Goal: Transaction & Acquisition: Purchase product/service

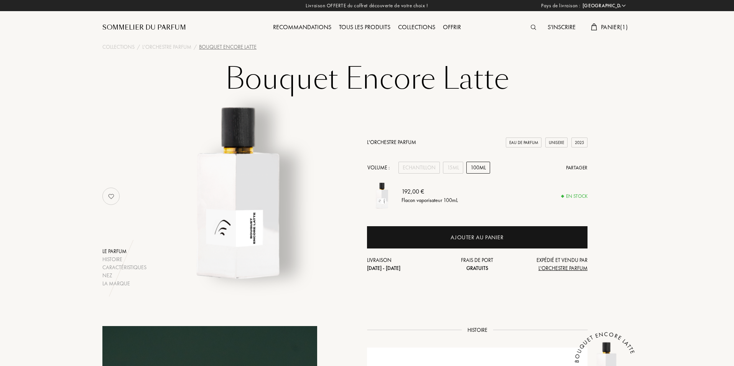
select select "FR"
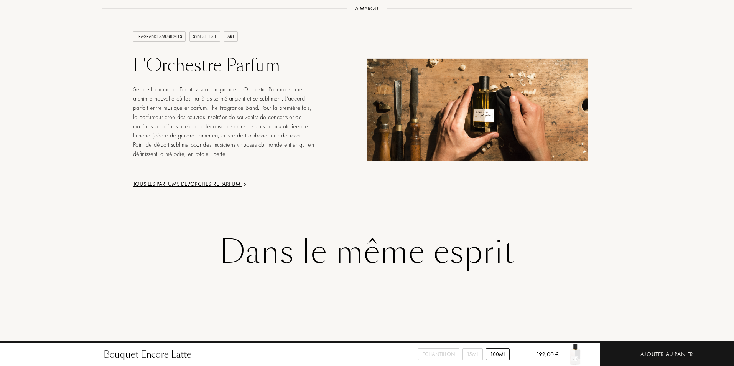
scroll to position [1100, 0]
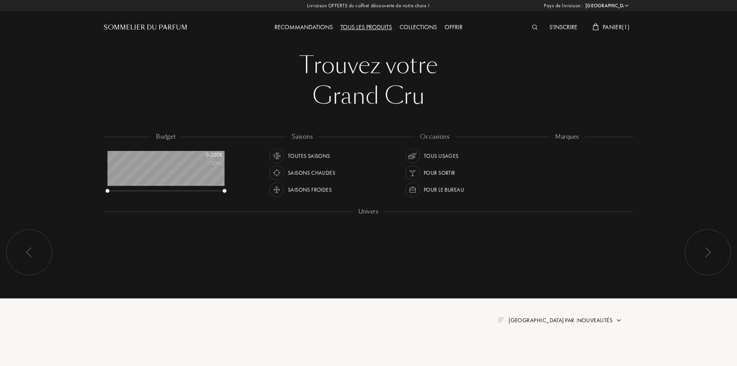
select select "FR"
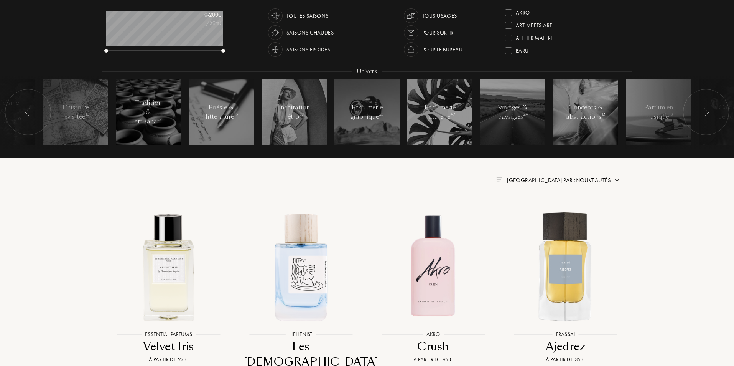
scroll to position [230, 0]
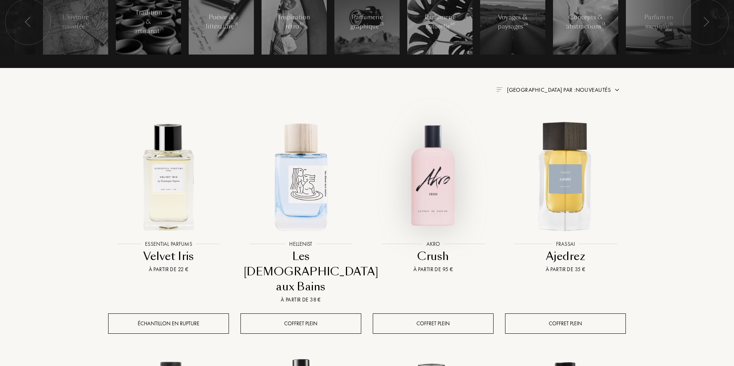
click at [446, 179] on img at bounding box center [433, 175] width 119 height 119
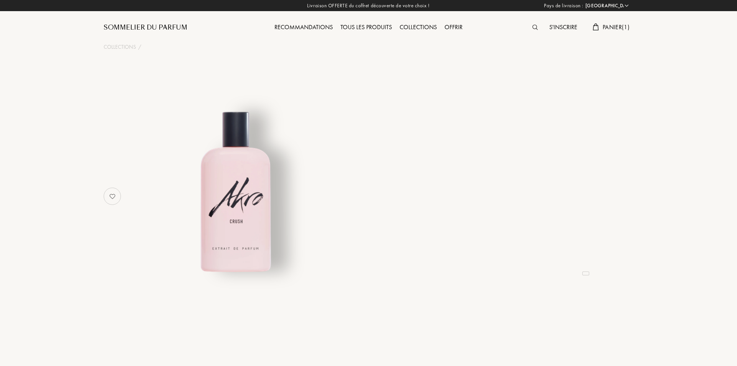
select select "FR"
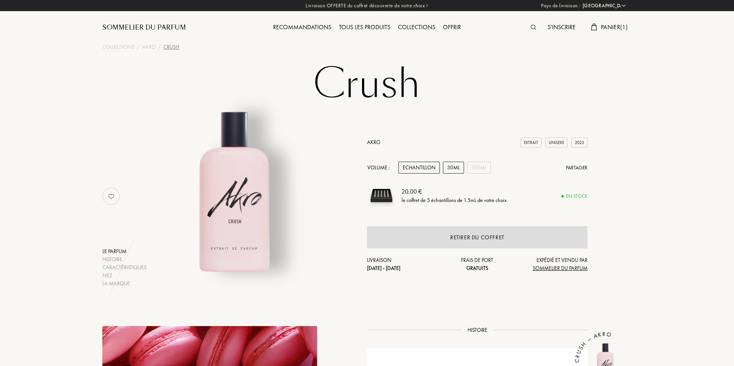
click at [453, 167] on div "30mL" at bounding box center [453, 168] width 21 height 12
